Goal: Find specific page/section: Find specific page/section

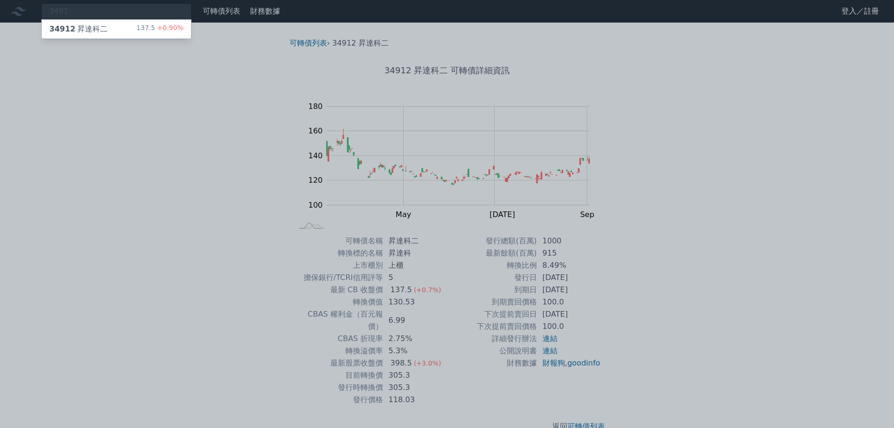
scroll to position [7, 0]
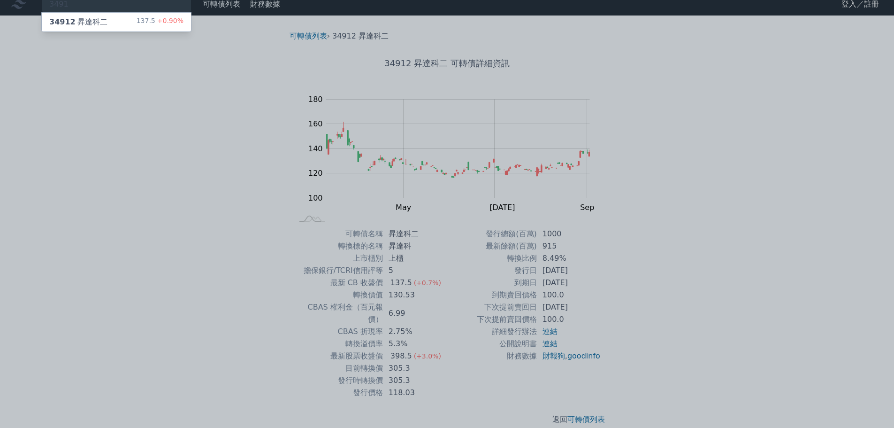
click at [65, 1] on div at bounding box center [447, 214] width 894 height 428
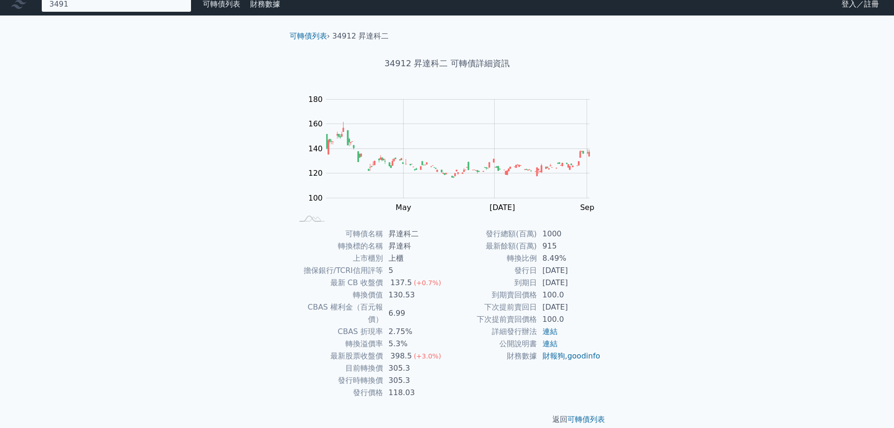
click at [65, 4] on div "3491 34912 昇達科二 137.5 +0.90%" at bounding box center [116, 4] width 150 height 16
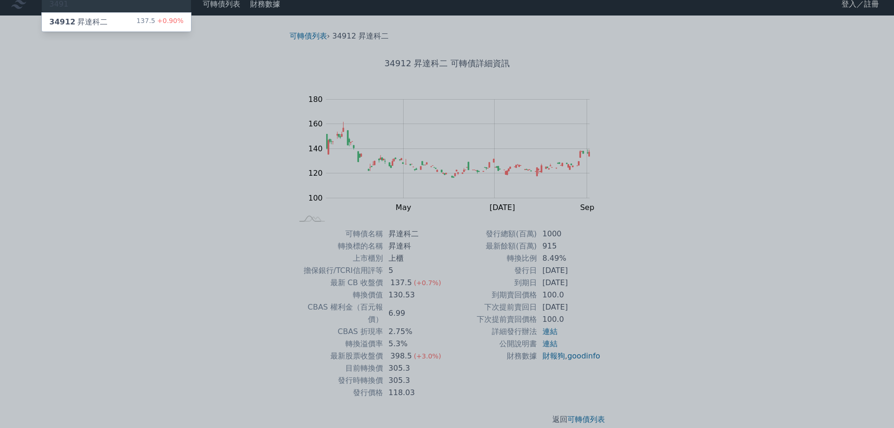
click at [65, 4] on div at bounding box center [447, 214] width 894 height 428
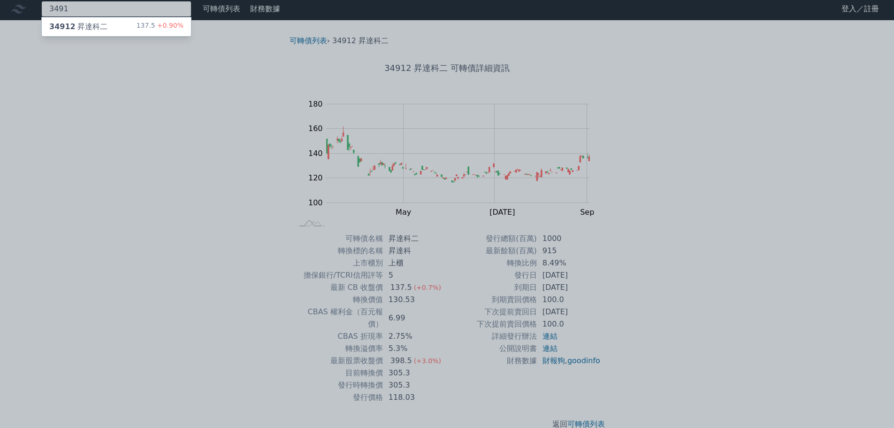
scroll to position [0, 0]
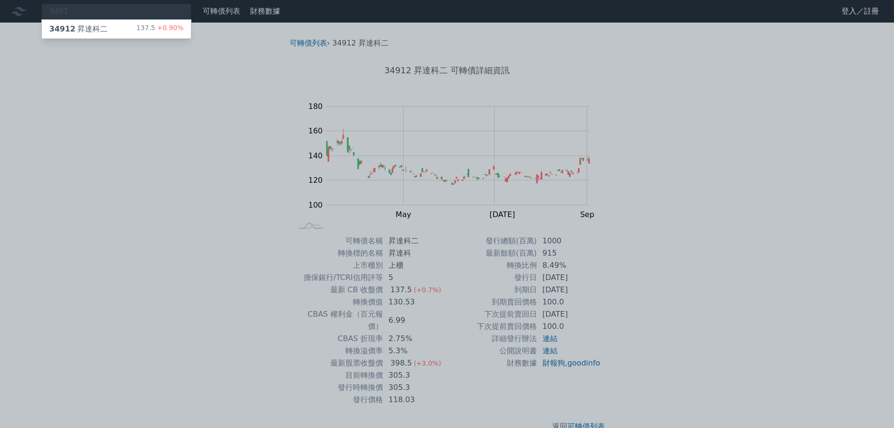
click at [81, 13] on div at bounding box center [447, 214] width 894 height 428
click at [81, 13] on div "3491 34912 昇達科二 137.5 +0.90%" at bounding box center [116, 11] width 150 height 16
type input "3653"
click at [81, 13] on div at bounding box center [447, 214] width 894 height 428
click at [83, 12] on div "3653 34912 昇達科二 137.5 +0.90%" at bounding box center [116, 11] width 150 height 16
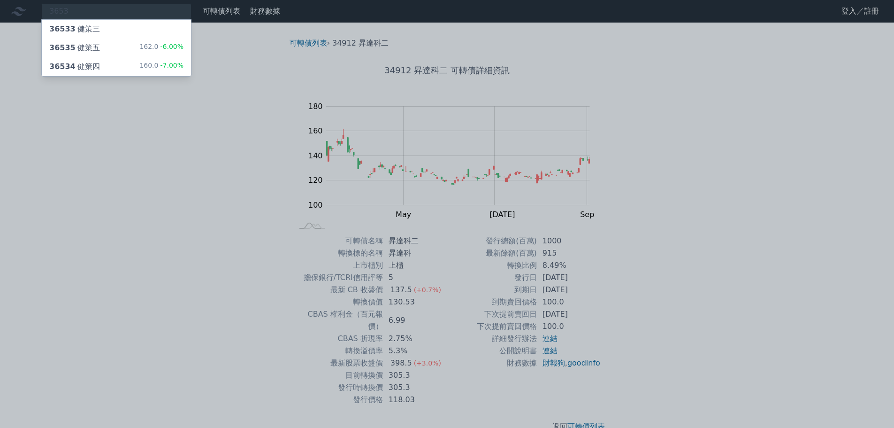
click at [83, 45] on div "36535 健策五" at bounding box center [74, 47] width 51 height 11
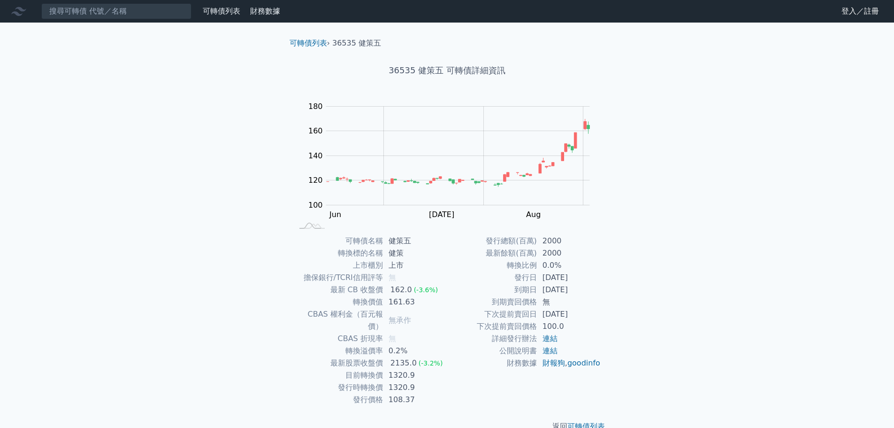
drag, startPoint x: 765, startPoint y: 250, endPoint x: 733, endPoint y: 251, distance: 31.9
click at [765, 250] on div "可轉債列表 財務數據 可轉債列表 財務數據 登入／註冊 登入／註冊 可轉債列表 › 36535 健策五 36535 健策五 可轉債詳細資訊 Zoom Out …" at bounding box center [447, 223] width 894 height 447
click at [93, 18] on input at bounding box center [116, 11] width 150 height 16
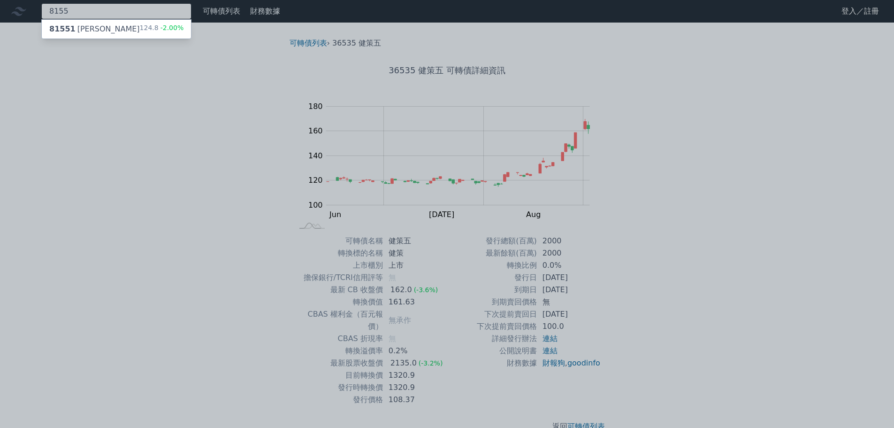
type input "8155"
click at [85, 33] on div "81551 [PERSON_NAME]" at bounding box center [94, 28] width 91 height 11
